Goal: Transaction & Acquisition: Obtain resource

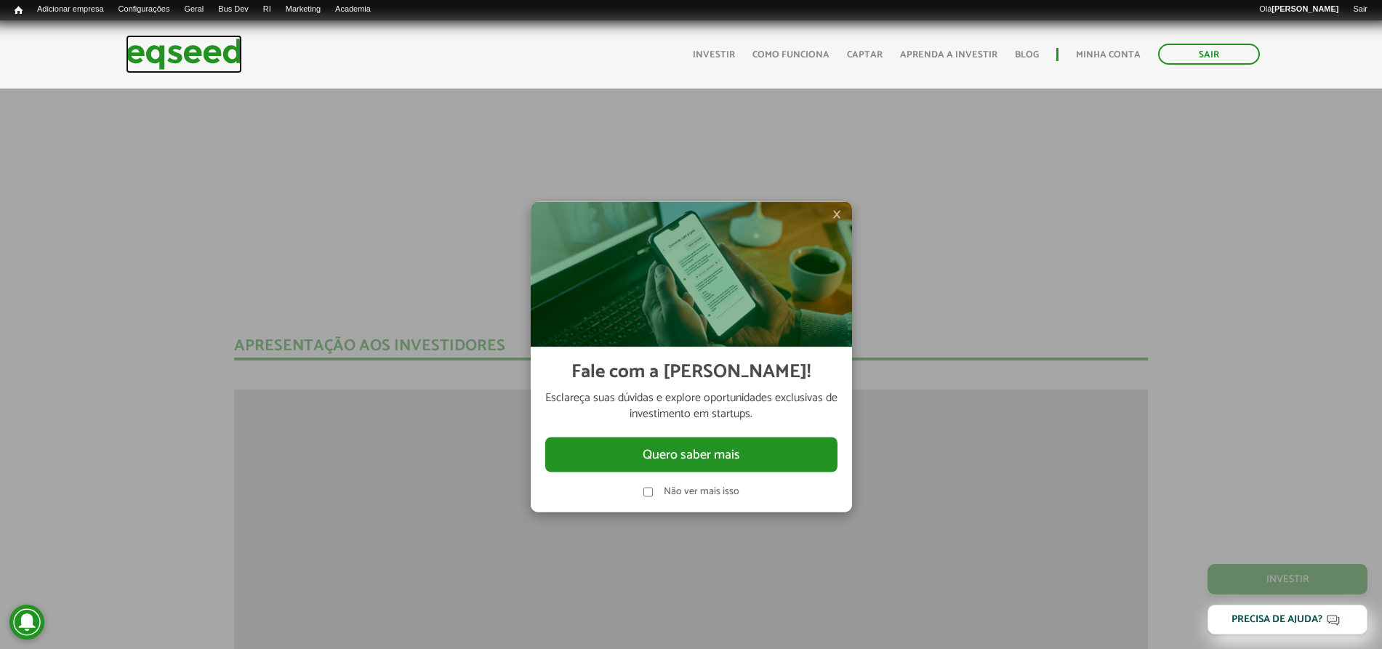
click at [141, 37] on img at bounding box center [184, 54] width 116 height 39
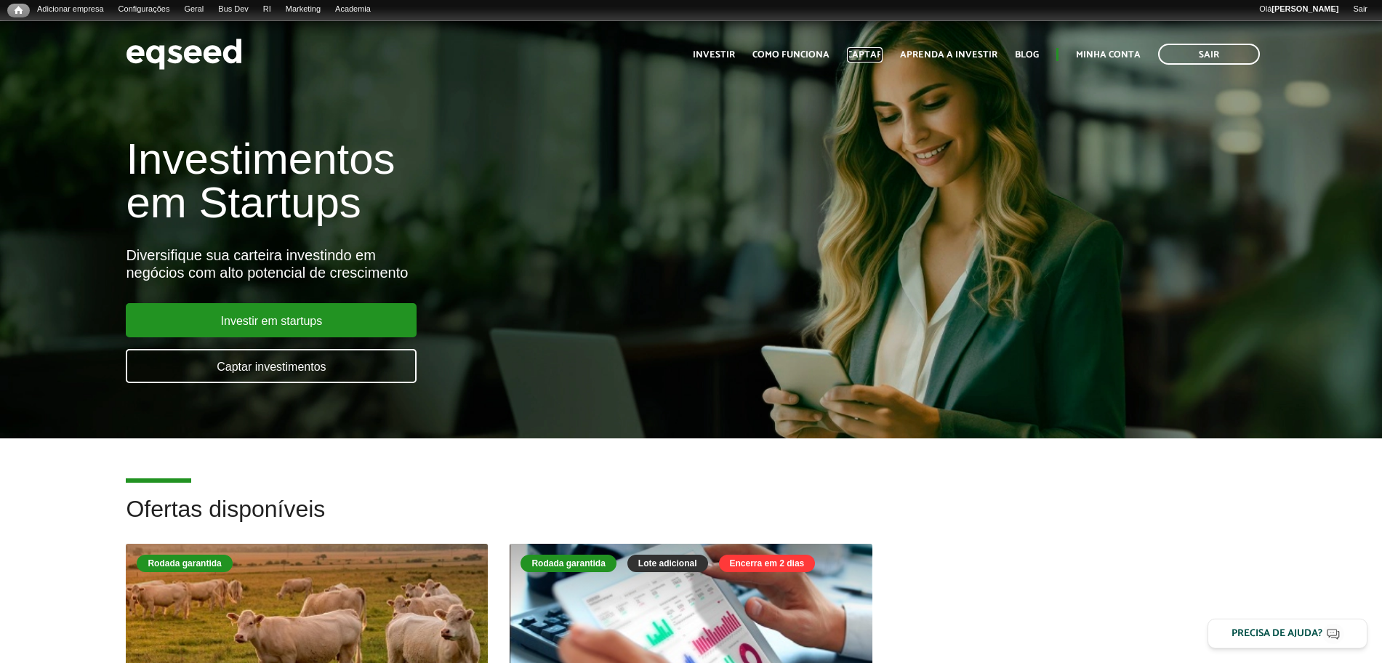
click at [874, 55] on link "Captar" at bounding box center [865, 54] width 36 height 9
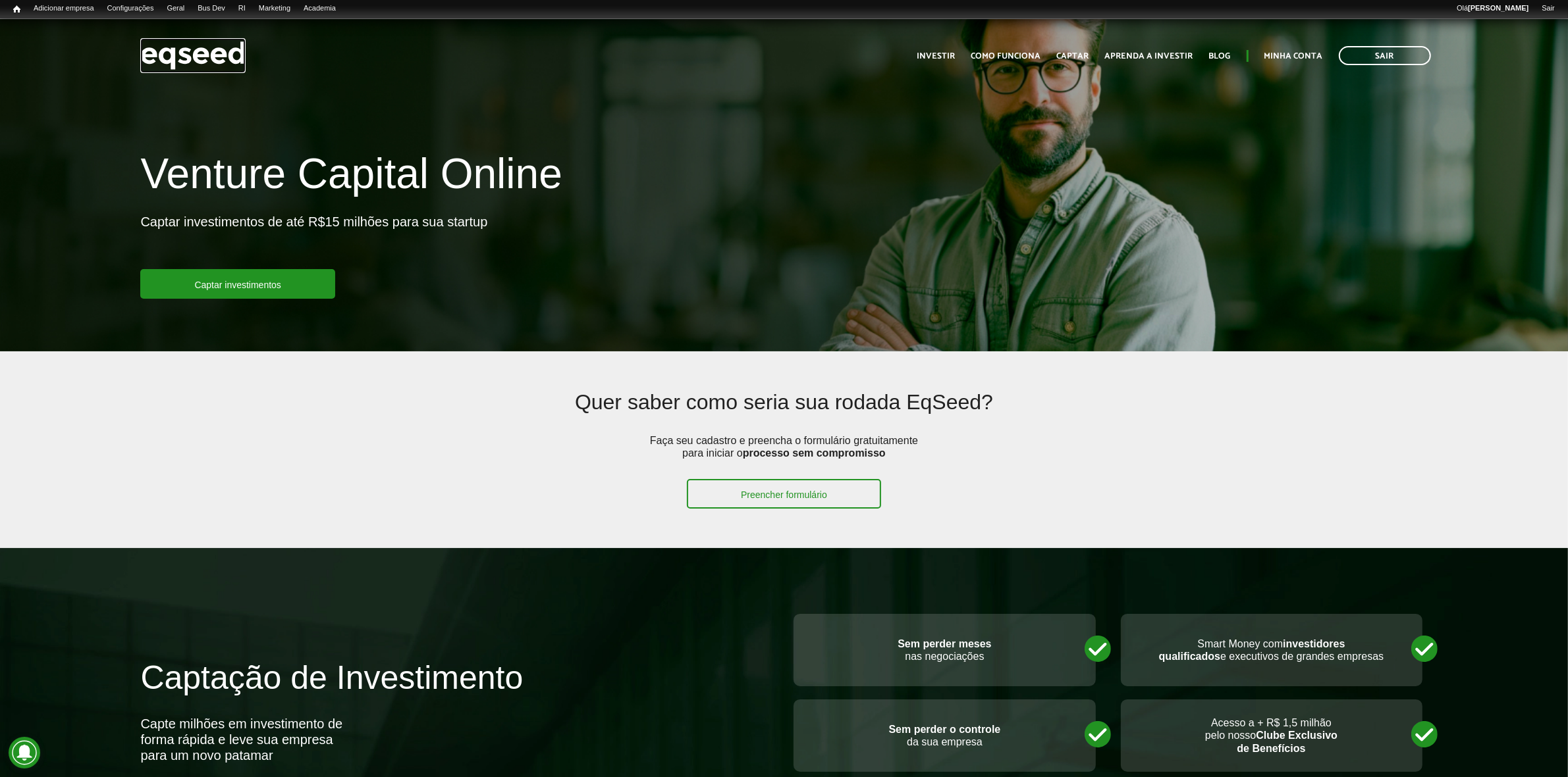
click at [194, 57] on img at bounding box center [193, 55] width 105 height 35
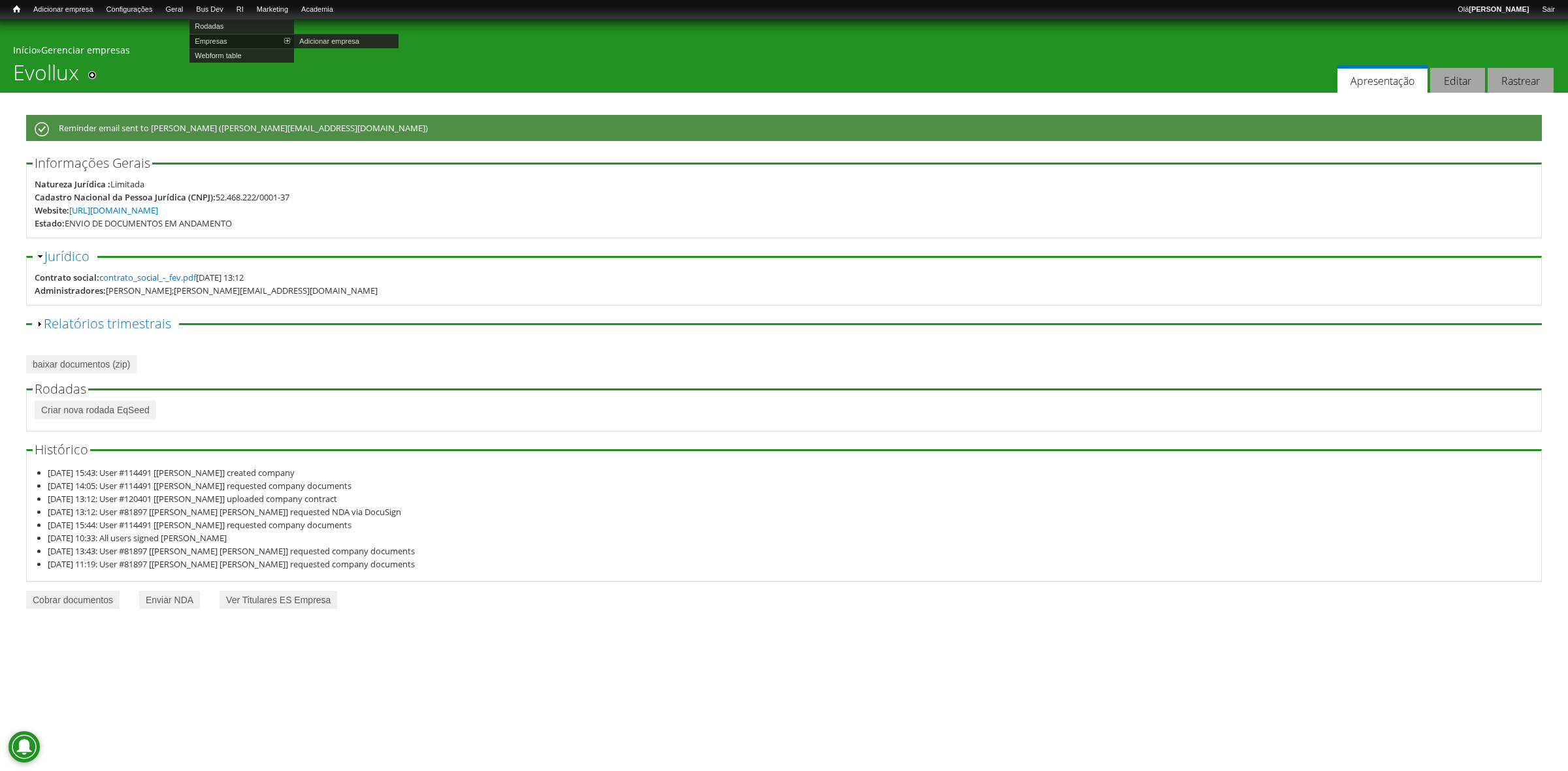
click at [220, 37] on link "Empresas" at bounding box center [242, 41] width 104 height 14
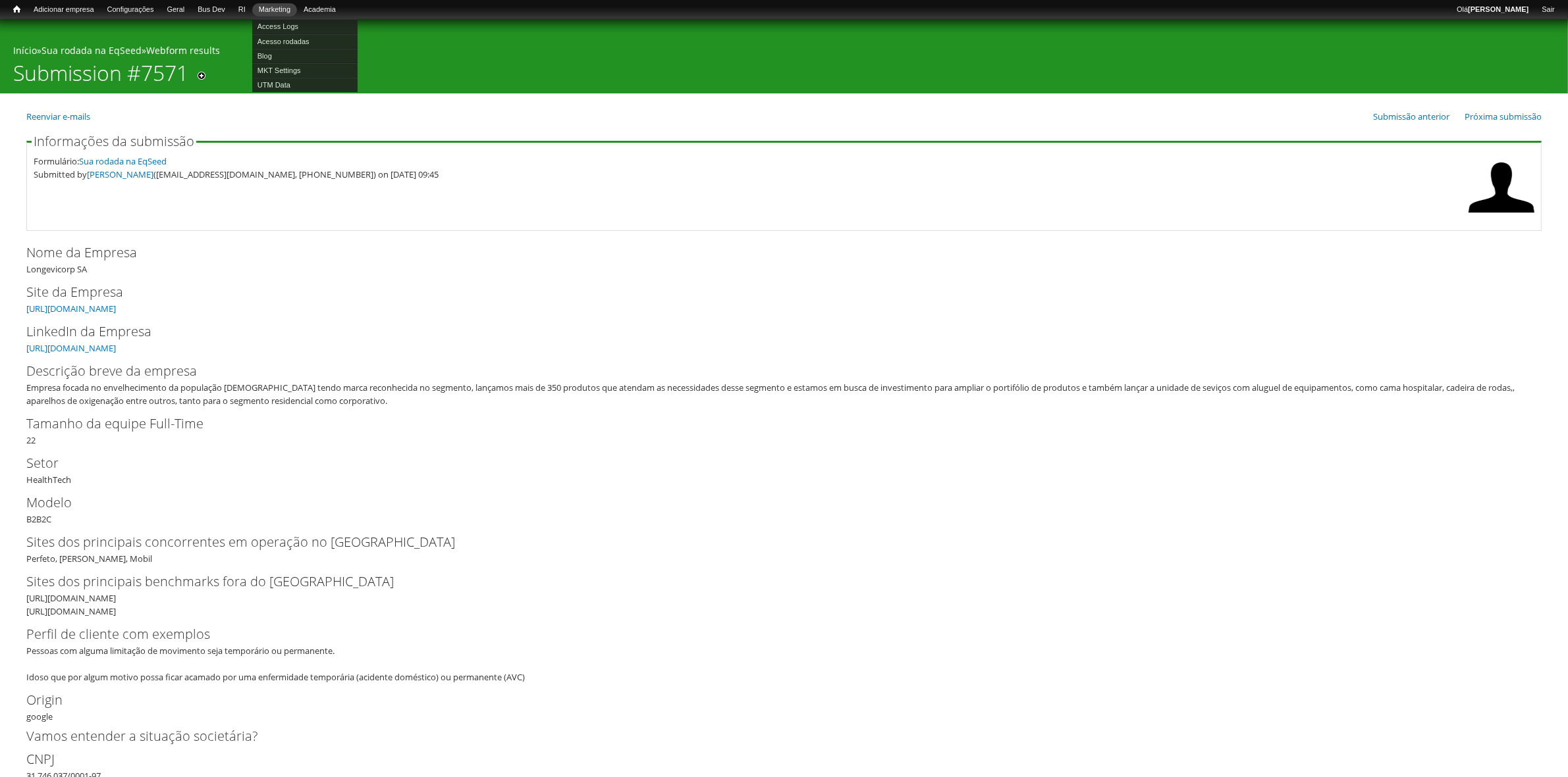
scroll to position [3951, 0]
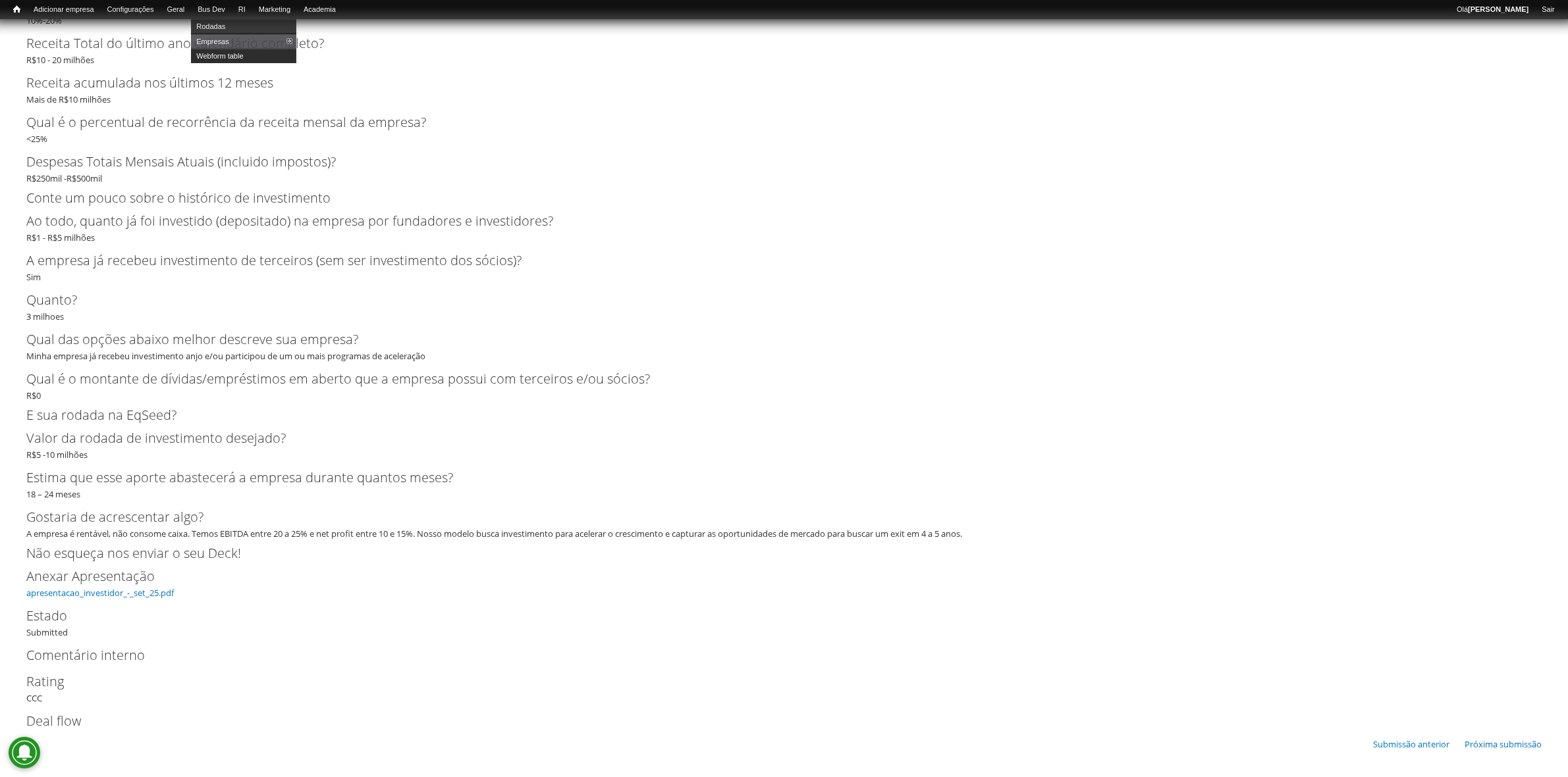
click at [228, 51] on link "Webform table" at bounding box center [244, 56] width 105 height 14
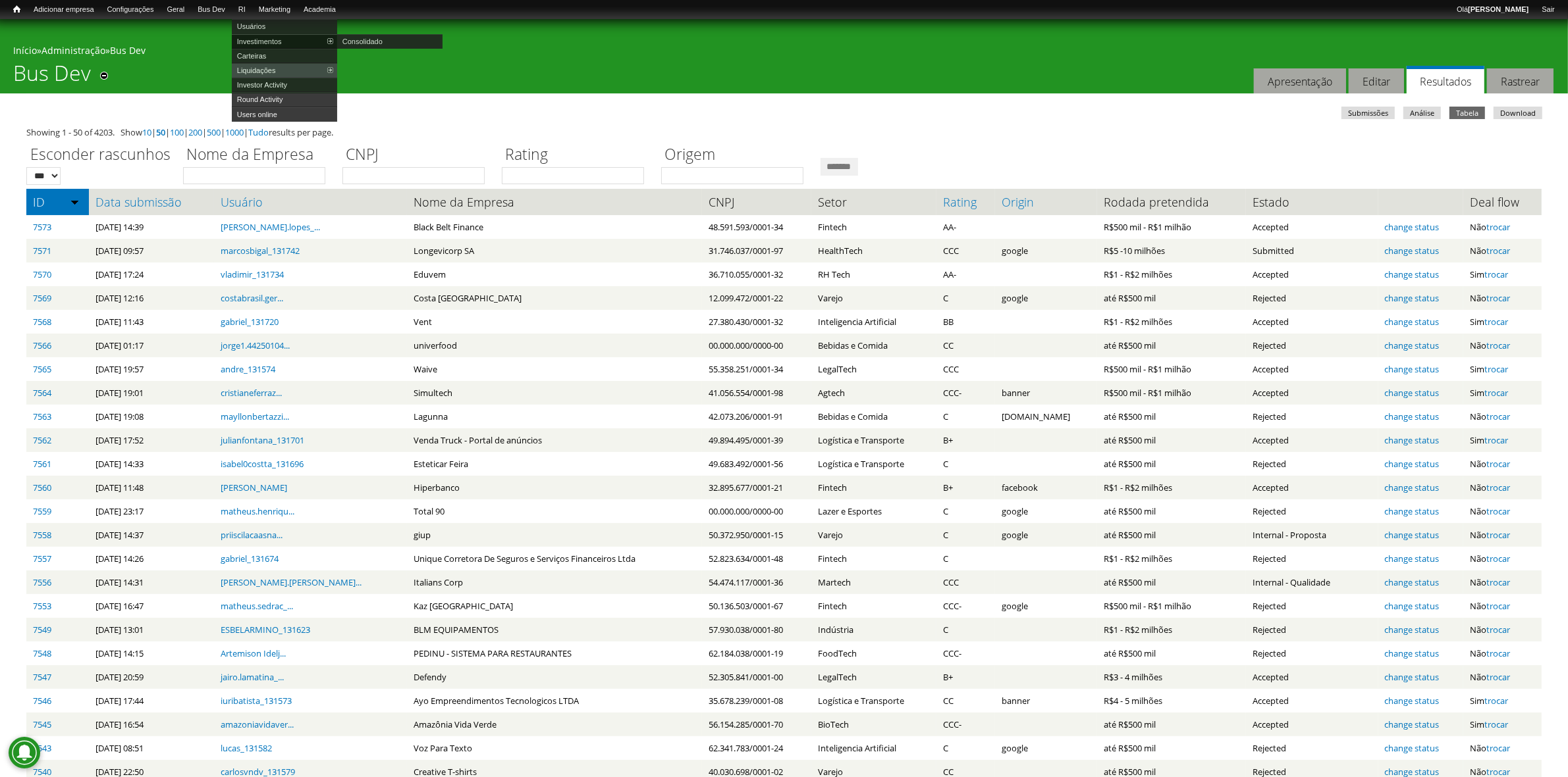
click at [278, 35] on link "Investimentos" at bounding box center [284, 42] width 105 height 14
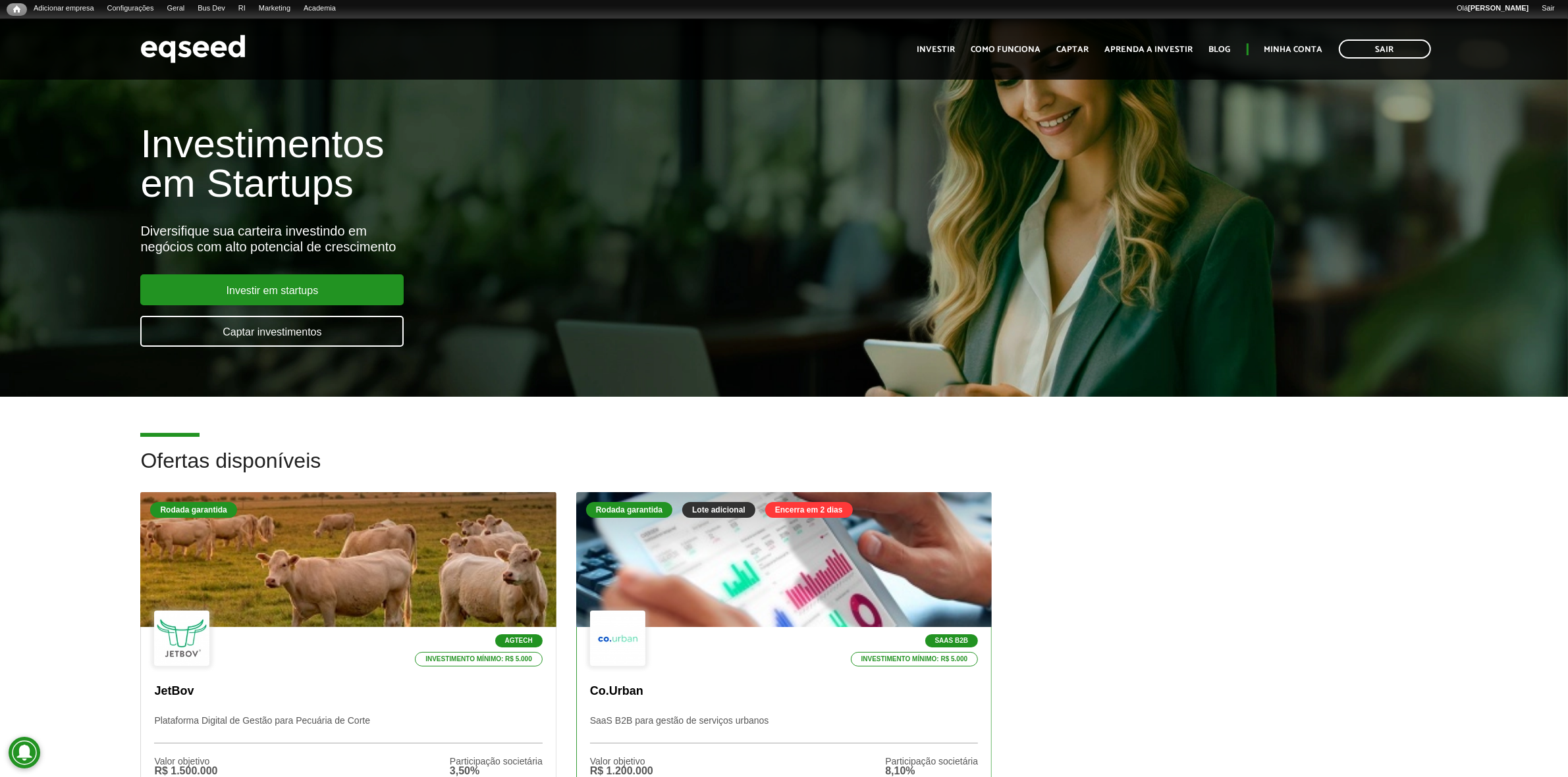
scroll to position [329, 0]
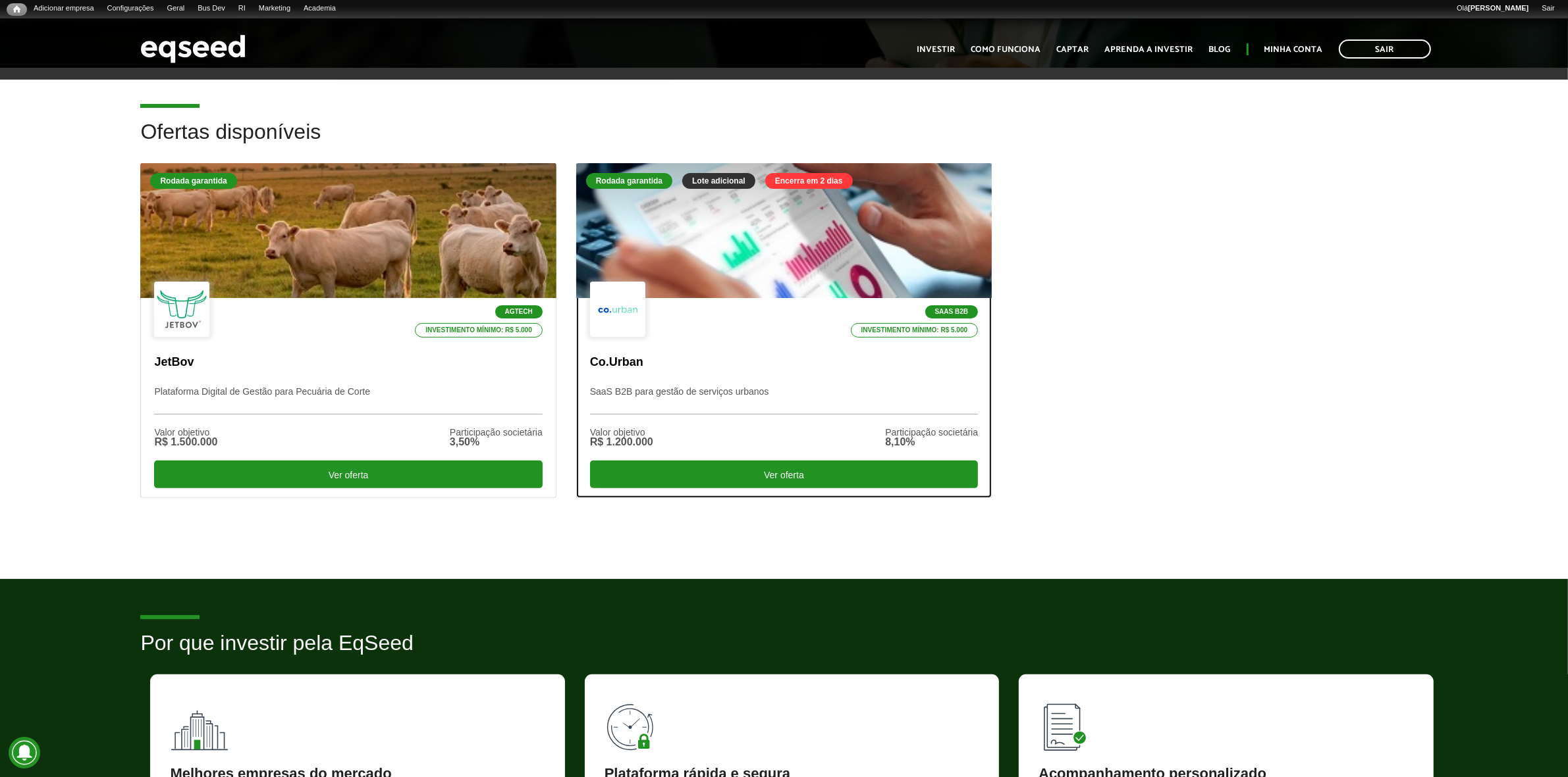
click at [857, 350] on div "SaaS B2B Investimento mínimo: R$ 5.000 Co.Urban SaaS B2B para gestão de serviço…" at bounding box center [784, 398] width 414 height 199
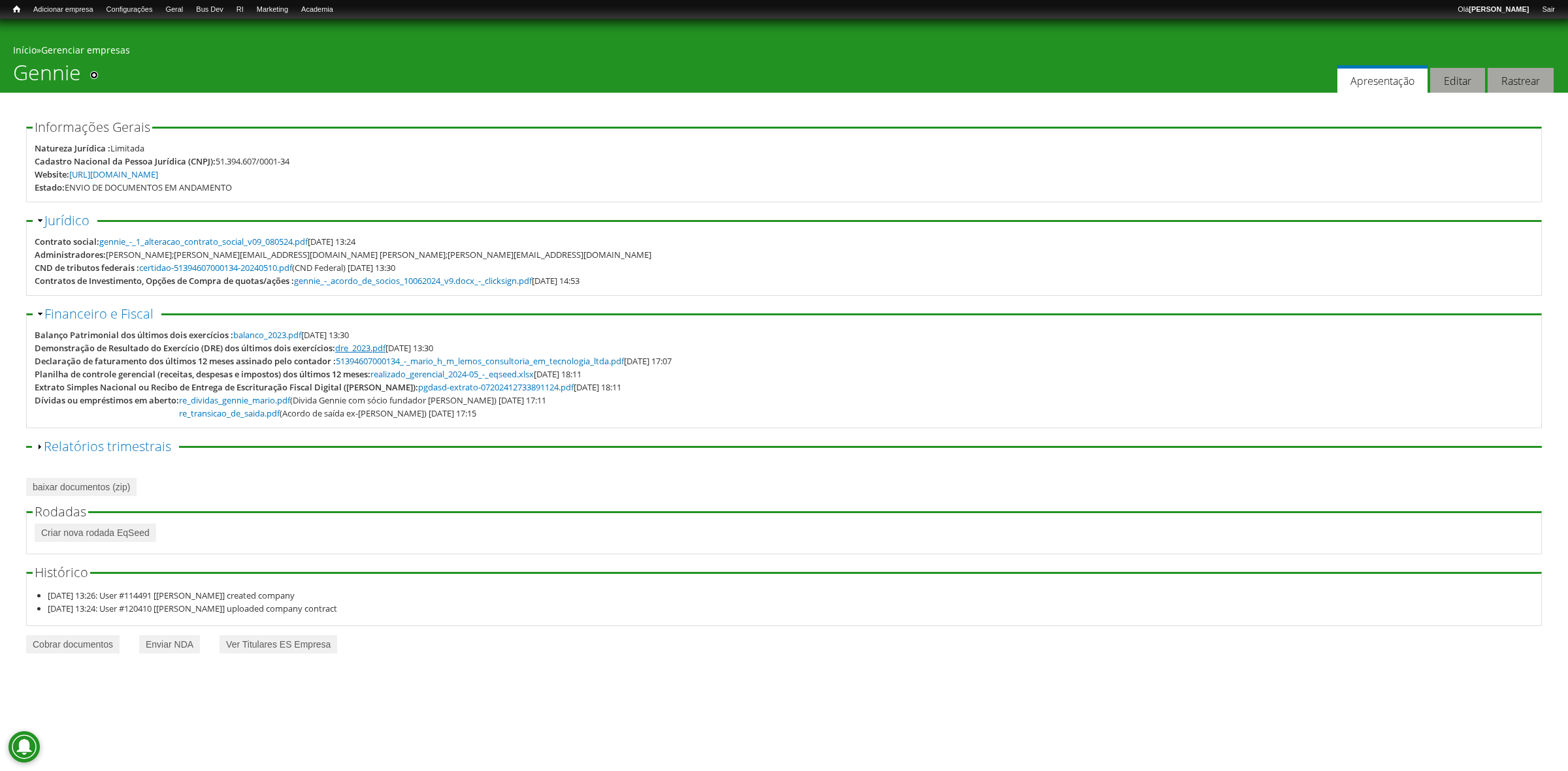
click at [385, 347] on link "dre_2023.pdf" at bounding box center [360, 348] width 50 height 12
